Goal: Task Accomplishment & Management: Complete application form

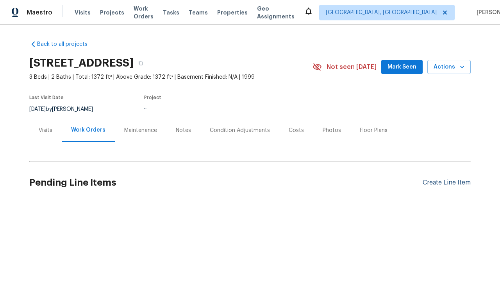
click at [447, 182] on div "Create Line Item" at bounding box center [447, 182] width 48 height 7
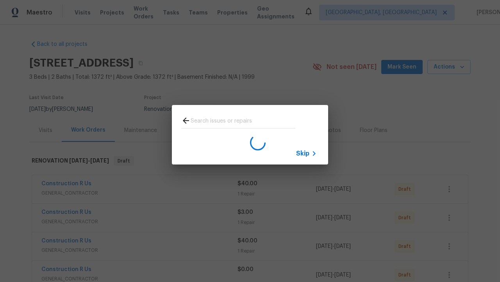
click at [303, 153] on span "Skip" at bounding box center [302, 153] width 13 height 8
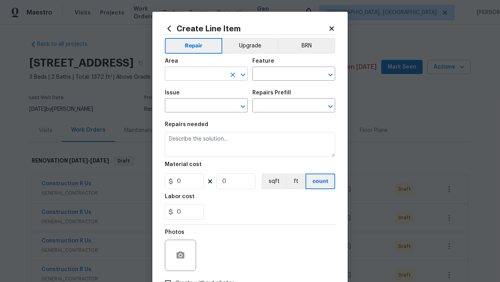
click at [195, 68] on input "text" at bounding box center [195, 74] width 61 height 12
type input "Bedroom"
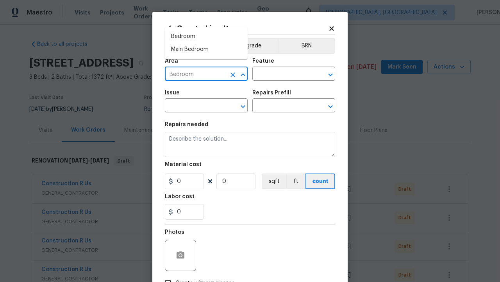
scroll to position [55, 0]
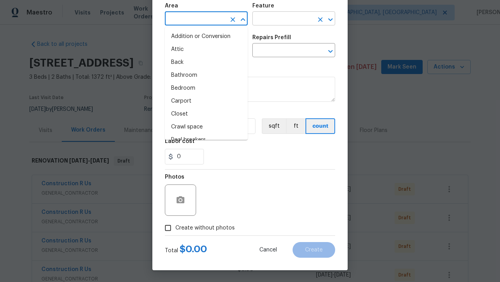
click at [206, 88] on li "Bedroom" at bounding box center [206, 88] width 83 height 13
type input "Bedroom"
click at [283, 19] on input "text" at bounding box center [283, 19] width 61 height 12
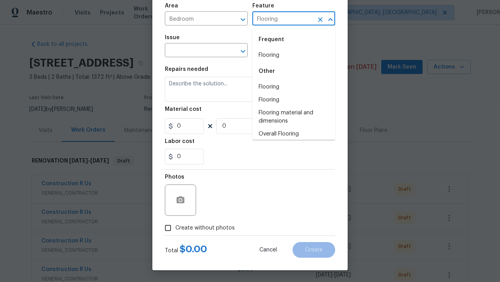
click at [294, 55] on li "Flooring" at bounding box center [294, 55] width 83 height 13
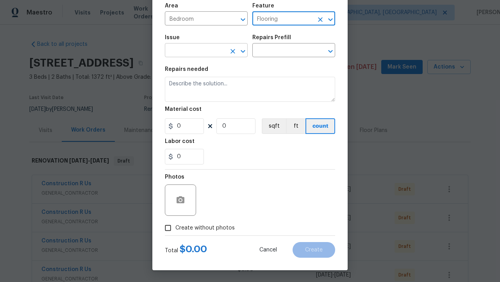
type input "Flooring"
click at [195, 51] on input "text" at bounding box center [195, 51] width 61 height 12
type input "Wallpaper"
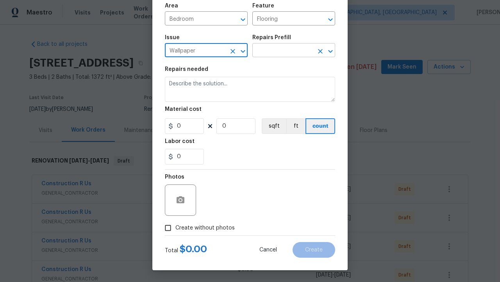
type input "Wallpaper"
click at [283, 51] on input "text" at bounding box center [283, 51] width 61 height 12
type input "Remove"
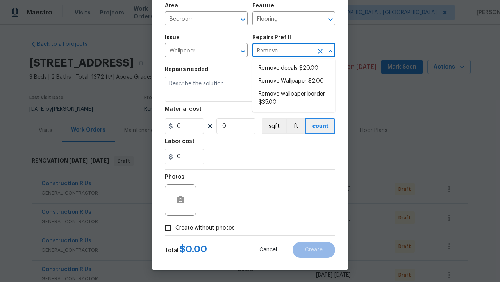
click at [294, 68] on li "Remove decals $20.00" at bounding box center [294, 68] width 83 height 13
type input "Walls and Ceiling"
type textarea "Remove decals from door/wall/ceiling"
type input "1"
type input "Remove decals $20.00"
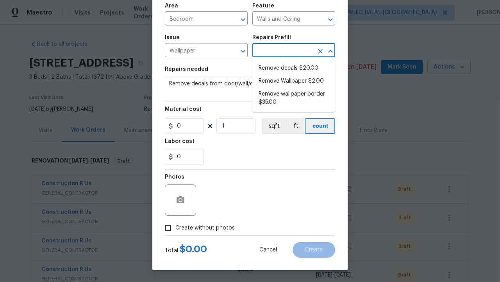
type input "20"
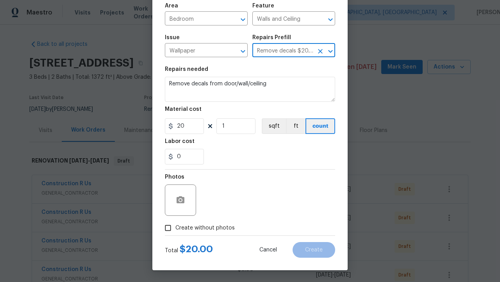
type input "Remove decals $20.00"
type input "2"
click at [273, 126] on button "sqft" at bounding box center [274, 126] width 24 height 16
click at [168, 228] on input "Create without photos" at bounding box center [168, 227] width 15 height 15
checkbox input "true"
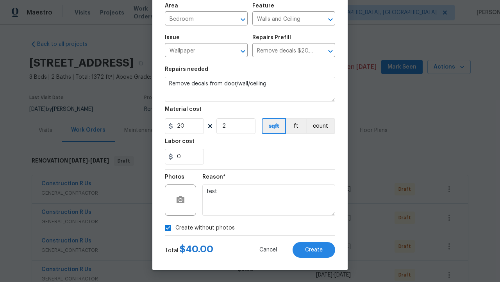
type textarea "test"
click at [314, 249] on span "Create" at bounding box center [314, 250] width 18 height 6
checkbox input "true"
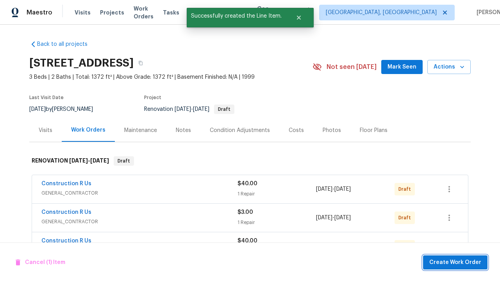
click at [457, 262] on span "Create Work Order" at bounding box center [456, 262] width 52 height 10
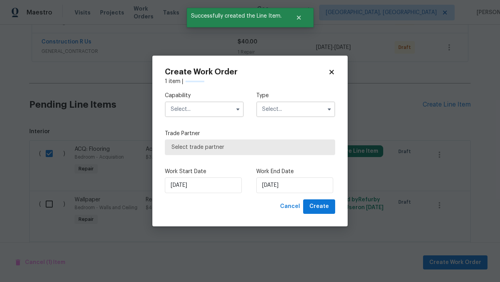
click at [204, 109] on input "text" at bounding box center [204, 109] width 79 height 16
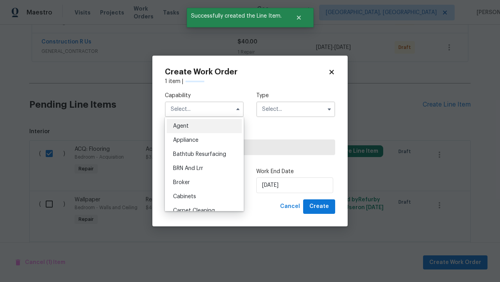
type input "General Contractor"
click at [296, 101] on input "text" at bounding box center [295, 109] width 79 height 16
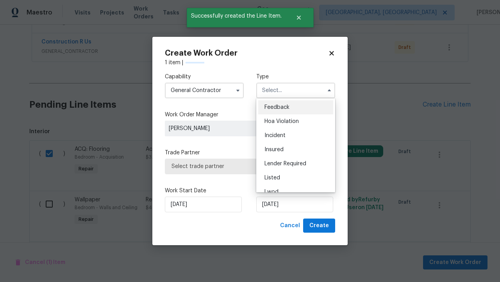
click at [279, 231] on span "Renovation" at bounding box center [279, 233] width 29 height 5
type input "Renovation"
click at [244, 166] on span "Select trade partner" at bounding box center [250, 166] width 157 height 8
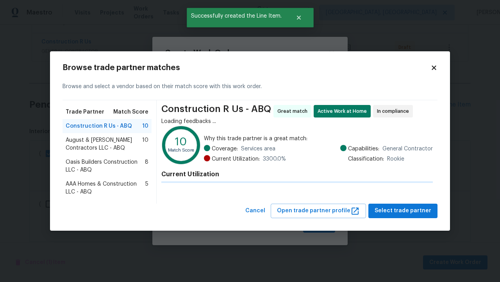
click at [405, 210] on span "Select trade partner" at bounding box center [403, 211] width 57 height 10
click at [320, 225] on span "Create" at bounding box center [320, 226] width 20 height 10
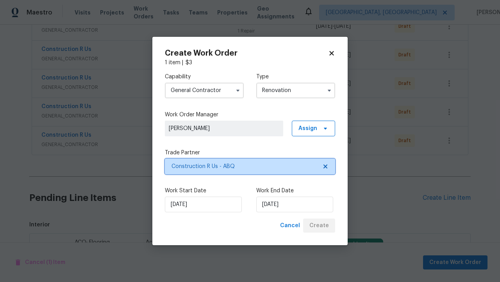
scroll to position [1055, 0]
